Goal: Task Accomplishment & Management: Use online tool/utility

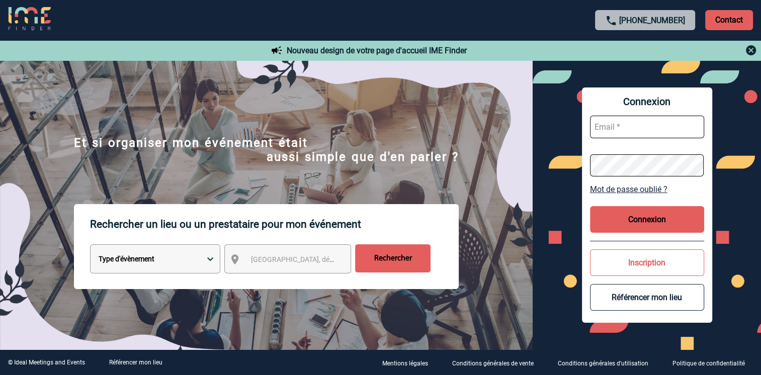
type input "[PERSON_NAME][EMAIL_ADDRESS][DOMAIN_NAME]"
click at [633, 212] on button "Connexion" at bounding box center [647, 219] width 114 height 27
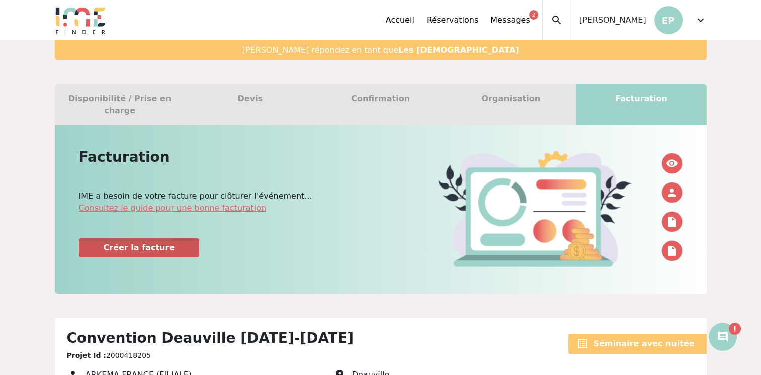
click at [102, 238] on link "Créer la facture" at bounding box center [139, 247] width 121 height 19
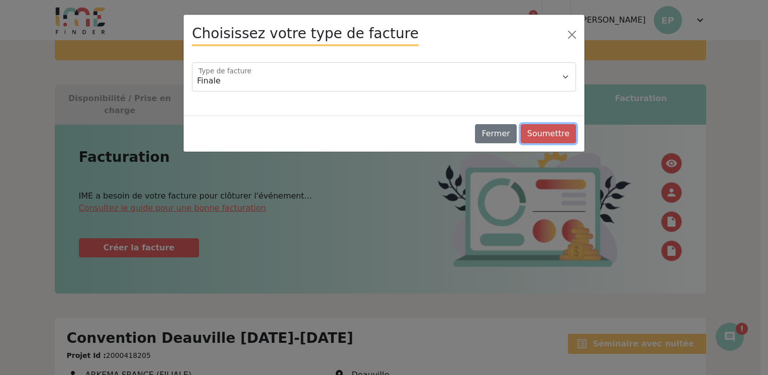
click at [569, 135] on button "Soumettre" at bounding box center [548, 133] width 55 height 19
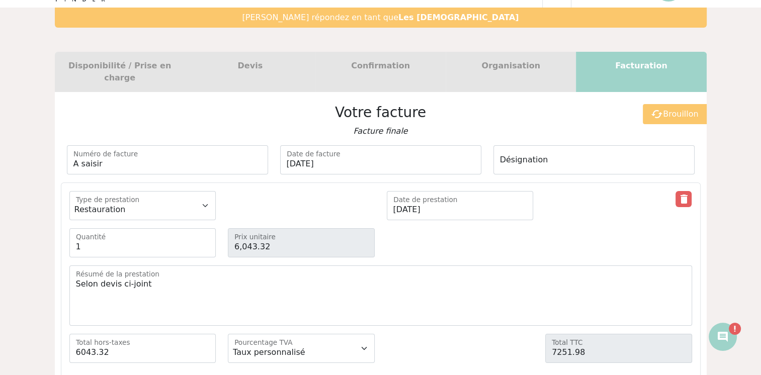
scroll to position [50, 0]
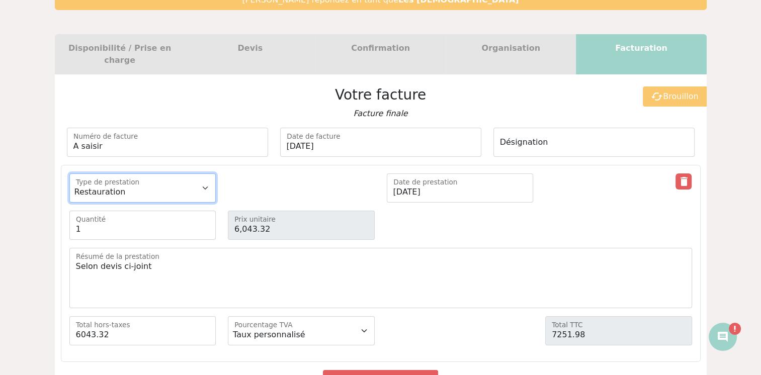
click at [203, 176] on select "Animations Restauration Séminaire Séminaire avec nuitée Services spécifiques Tr…" at bounding box center [142, 187] width 147 height 29
select select "20"
click at [69, 173] on select "Animations Restauration Séminaire Séminaire avec nuitée Services spécifiques Tr…" at bounding box center [142, 187] width 147 height 29
type input "6043.32"
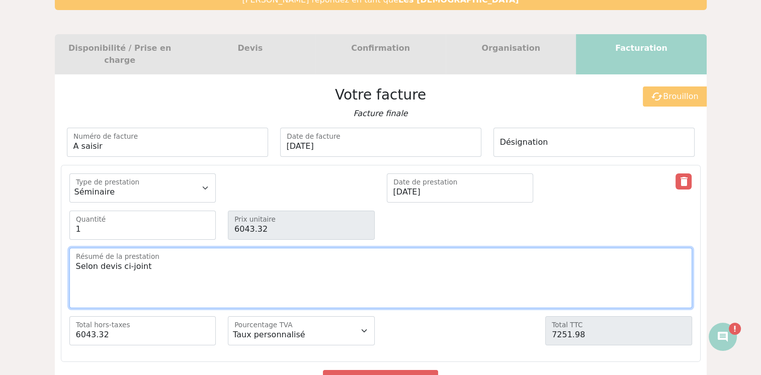
click at [402, 253] on textarea "Selon devis ci-joint" at bounding box center [380, 278] width 622 height 60
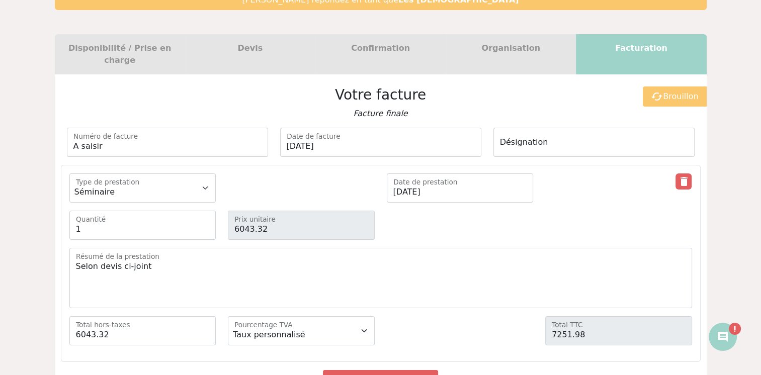
click at [459, 225] on div "1 Quantité 6043.32 Prix unitaire" at bounding box center [380, 225] width 634 height 29
click at [197, 176] on select "Animations Restauration Séminaire Séminaire avec nuitée Services spécifiques Tr…" at bounding box center [142, 187] width 147 height 29
click at [254, 182] on div "Animations Restauration Séminaire Séminaire avec nuitée Services spécifiques Tr…" at bounding box center [380, 187] width 634 height 29
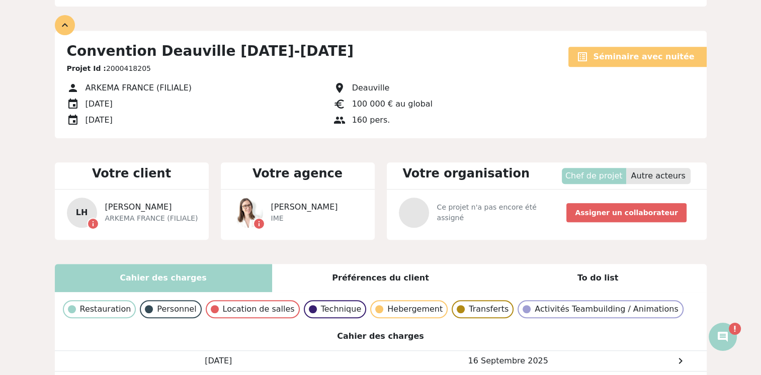
scroll to position [754, 0]
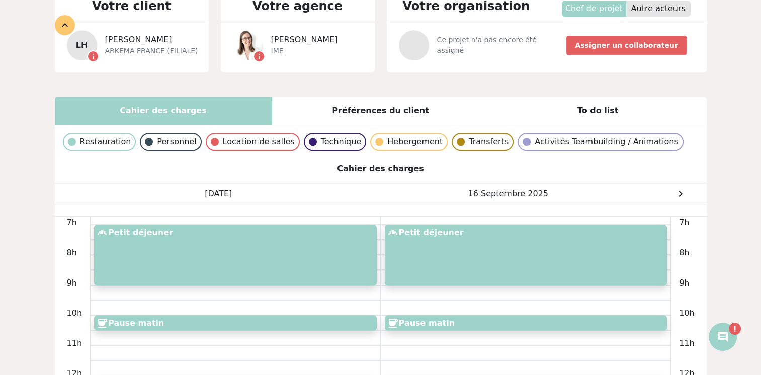
click at [265, 136] on p "Location de salles" at bounding box center [259, 142] width 72 height 12
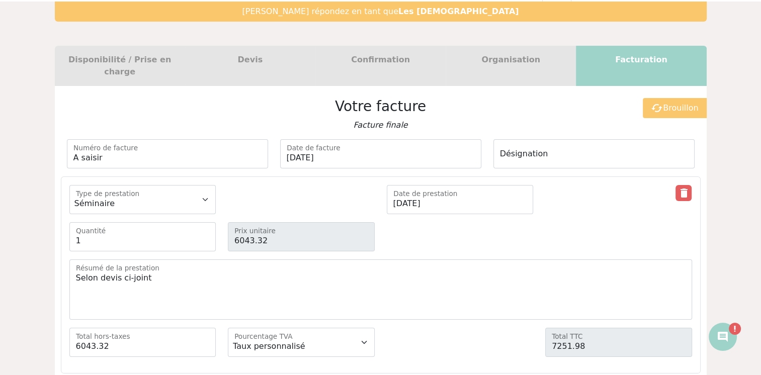
scroll to position [0, 0]
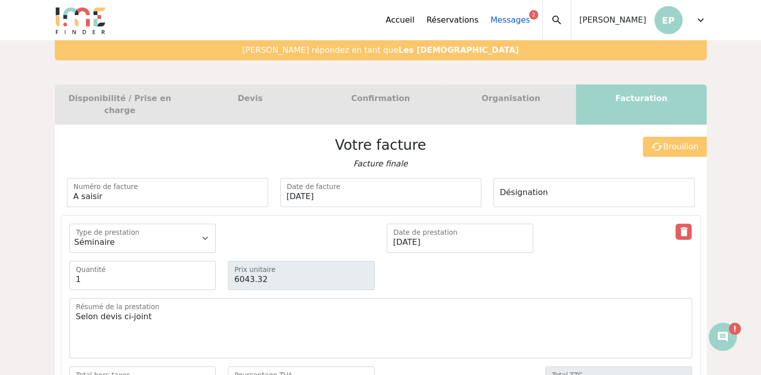
click at [529, 18] on link "Messages 2" at bounding box center [509, 20] width 39 height 12
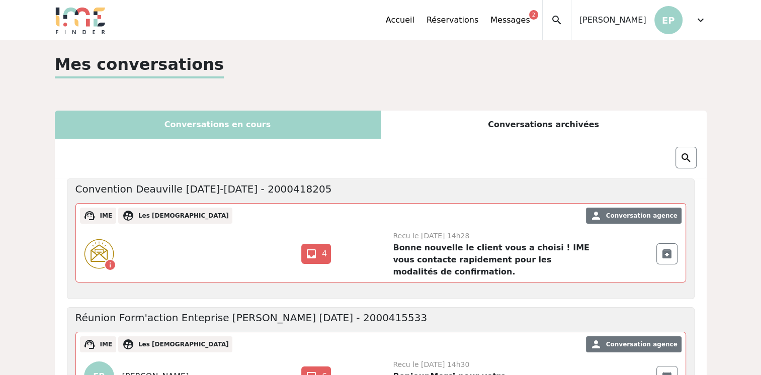
scroll to position [50, 0]
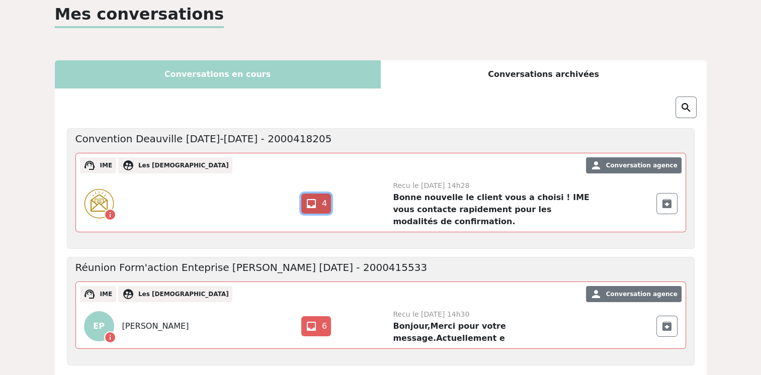
click at [316, 205] on span "inbox" at bounding box center [311, 204] width 12 height 12
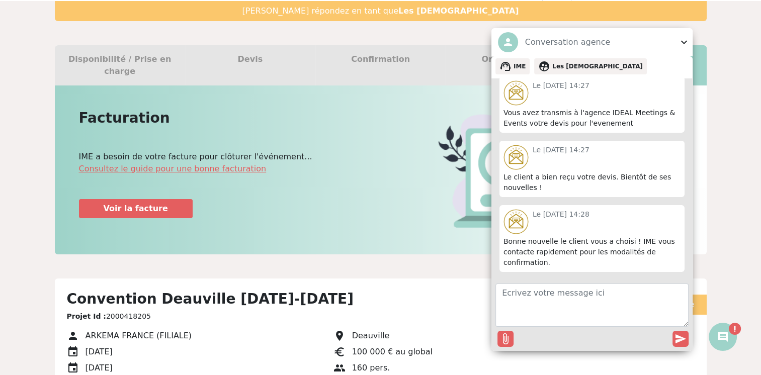
scroll to position [50, 0]
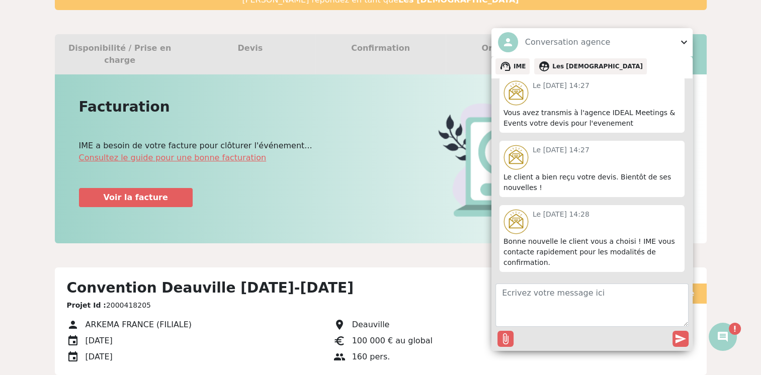
click at [689, 39] on span "expand_more" at bounding box center [684, 42] width 12 height 12
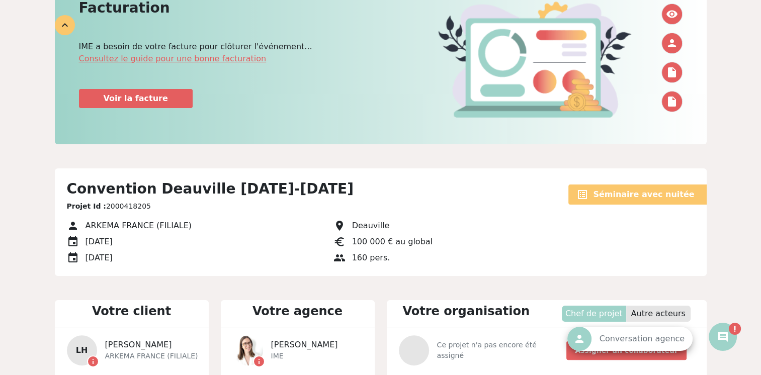
scroll to position [151, 0]
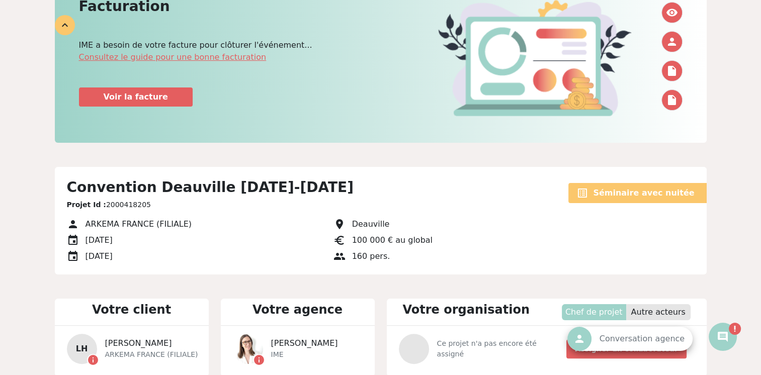
click at [625, 188] on strong "Séminaire avec nuitée" at bounding box center [643, 193] width 101 height 10
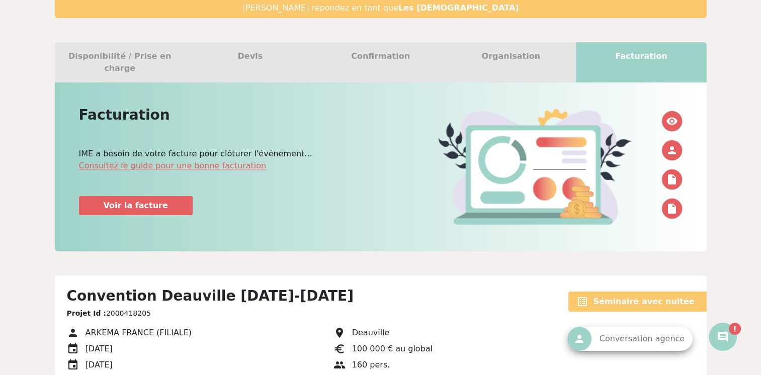
scroll to position [0, 0]
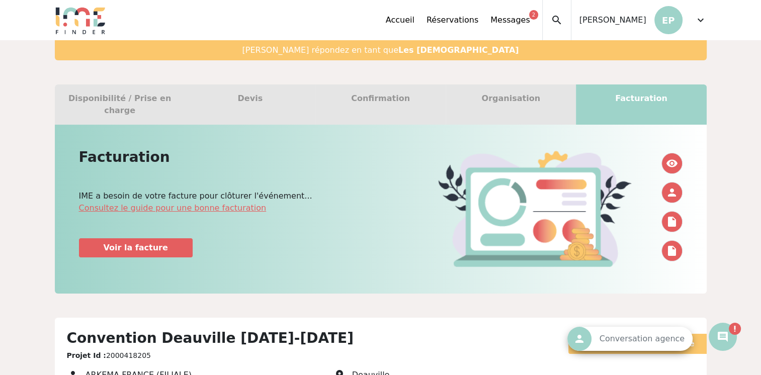
click at [260, 102] on div "Devis" at bounding box center [250, 104] width 130 height 40
click at [168, 242] on link "Voir la facture" at bounding box center [136, 247] width 114 height 19
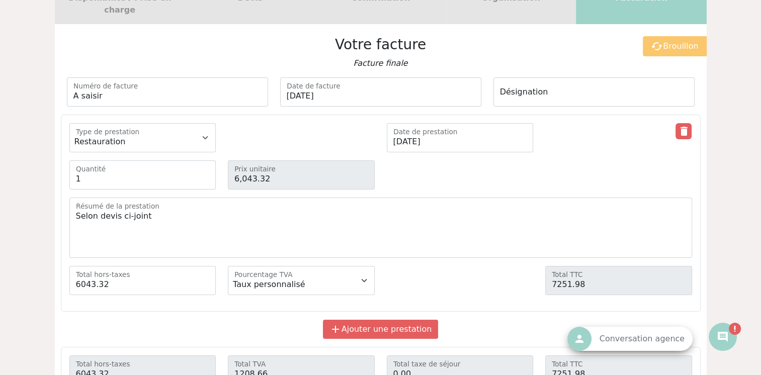
scroll to position [50, 0]
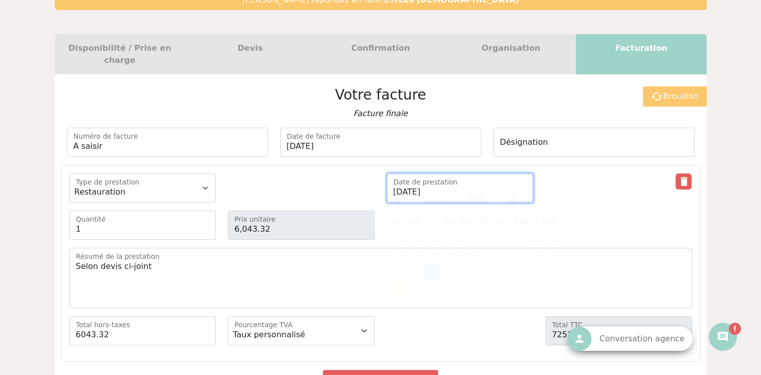
click at [457, 178] on input "17-09-2025" at bounding box center [460, 187] width 147 height 29
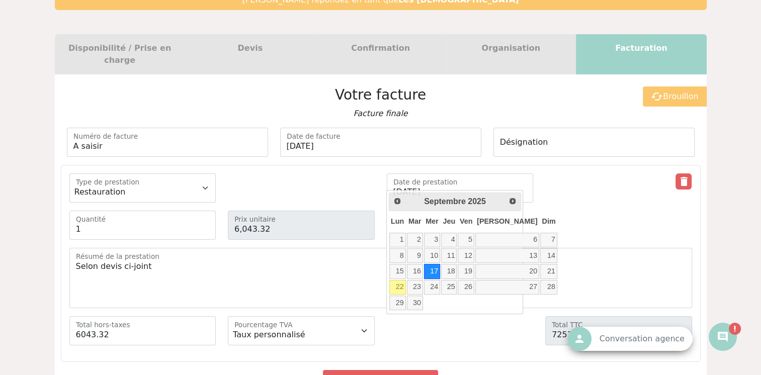
click at [569, 230] on div "Animations Restauration Séminaire Séminaire avec nuitée Services spécifiques Tr…" at bounding box center [380, 263] width 639 height 197
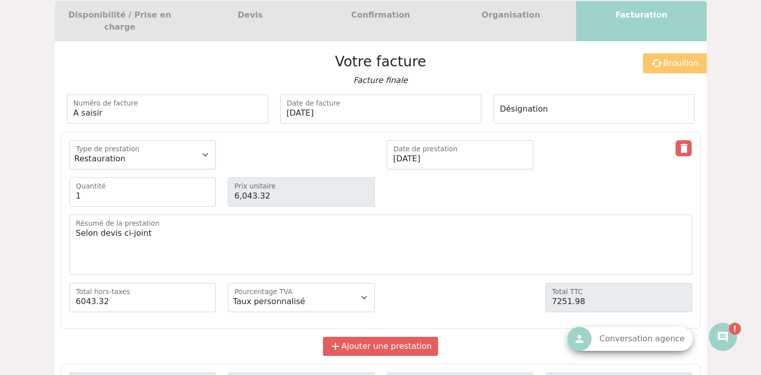
scroll to position [101, 0]
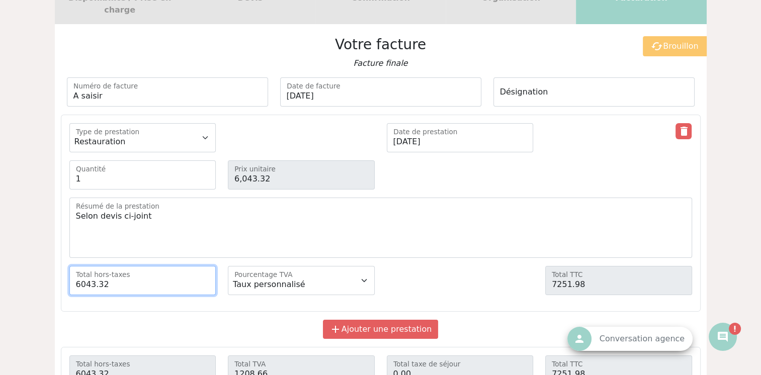
click at [140, 267] on input "6043.32" at bounding box center [142, 280] width 147 height 29
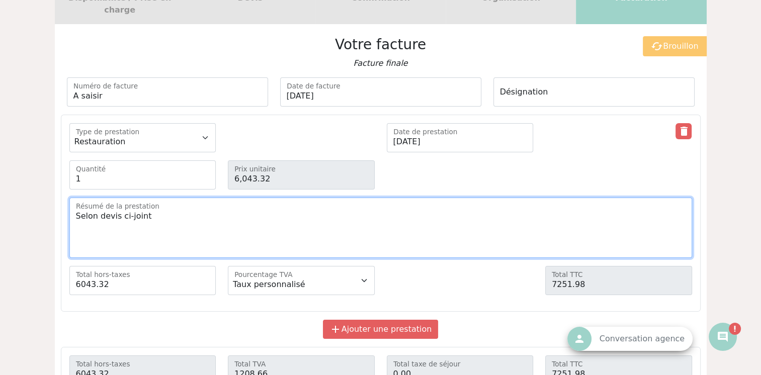
click at [223, 222] on textarea "Selon devis ci-joint" at bounding box center [380, 228] width 622 height 60
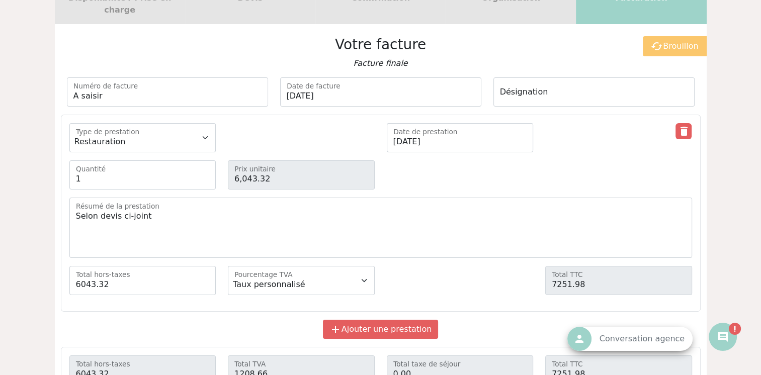
click at [420, 266] on div "6043.32 Total hors-taxes Pourcentage TVA 10 % 20 % 0 % Taux personnalisé Pource…" at bounding box center [380, 280] width 634 height 29
click at [189, 128] on select "Animations Restauration Séminaire Séminaire avec nuitée Services spécifiques Tr…" at bounding box center [142, 137] width 147 height 29
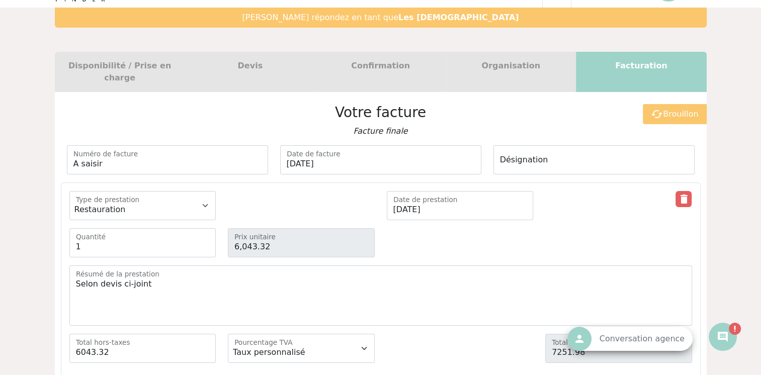
scroll to position [50, 0]
